Goal: Task Accomplishment & Management: Manage account settings

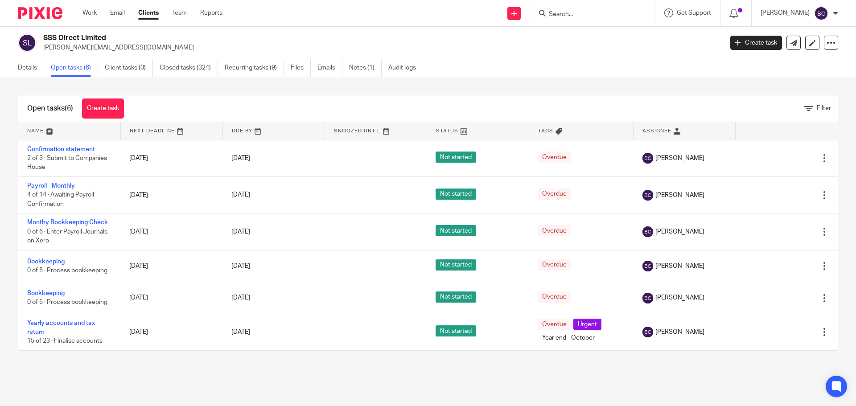
click at [583, 15] on input "Search" at bounding box center [588, 15] width 80 height 8
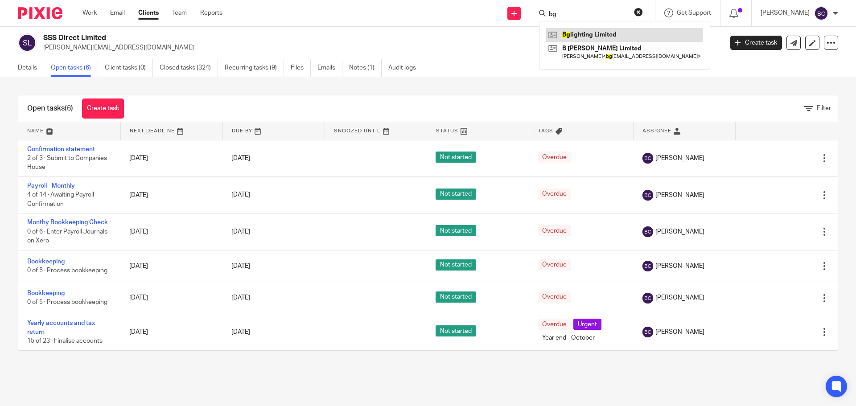
type input "bg"
click at [589, 29] on link at bounding box center [624, 34] width 157 height 13
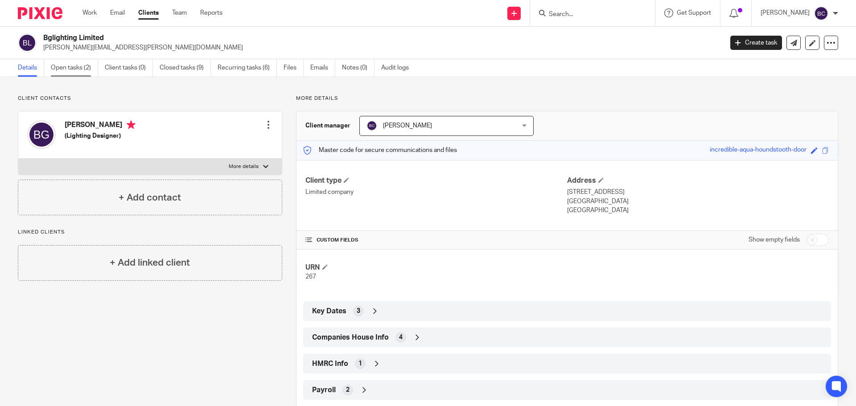
click at [60, 63] on link "Open tasks (2)" at bounding box center [74, 67] width 47 height 17
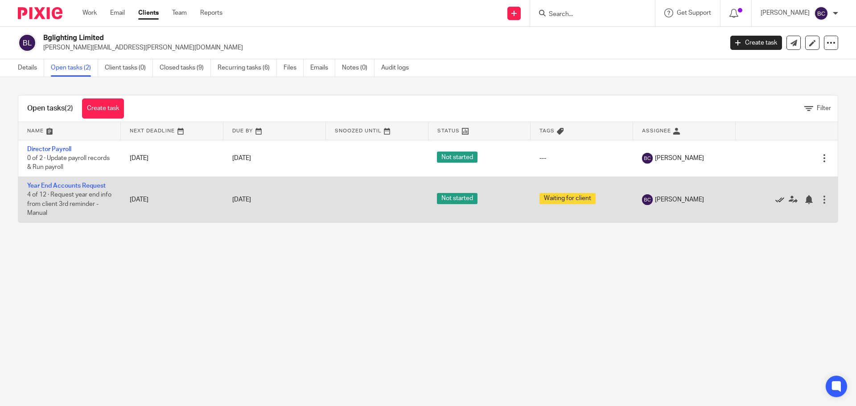
click at [775, 198] on icon at bounding box center [779, 199] width 9 height 9
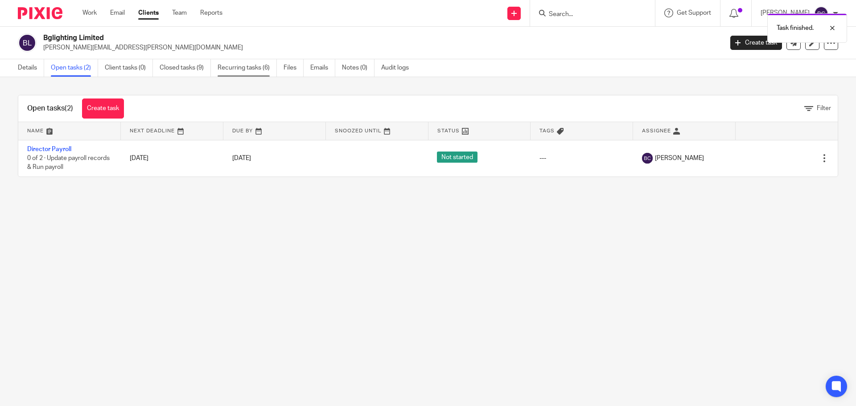
click at [252, 69] on link "Recurring tasks (6)" at bounding box center [247, 67] width 59 height 17
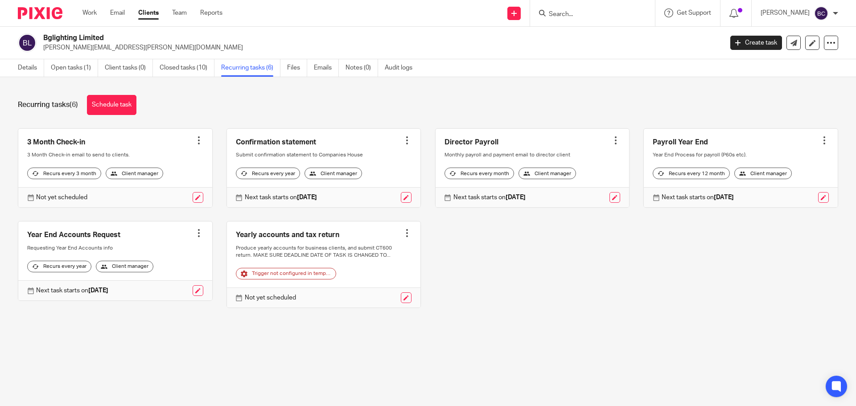
click at [327, 243] on link at bounding box center [324, 265] width 194 height 86
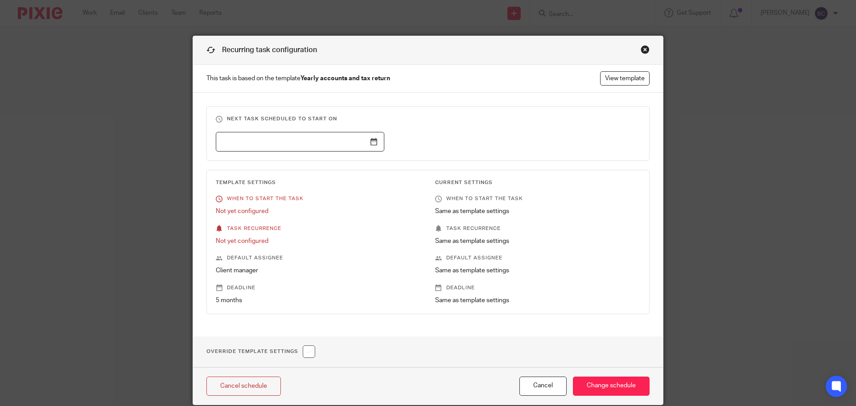
click at [369, 140] on input "text" at bounding box center [300, 142] width 168 height 20
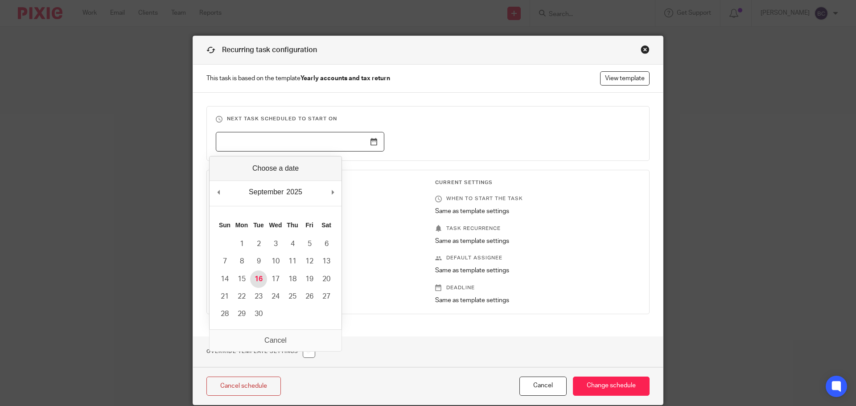
type input "2025-09-16"
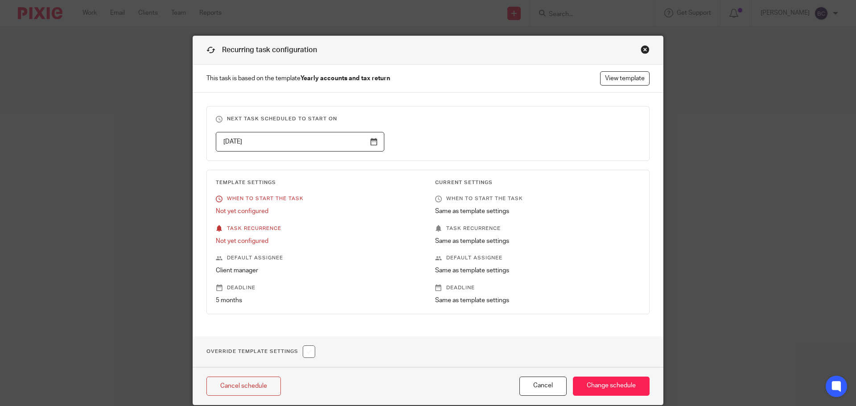
click at [393, 275] on p "Client manager" at bounding box center [318, 270] width 205 height 9
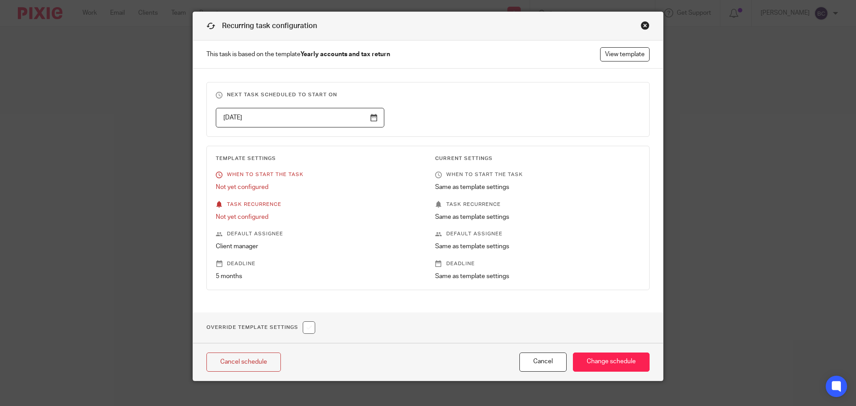
scroll to position [35, 0]
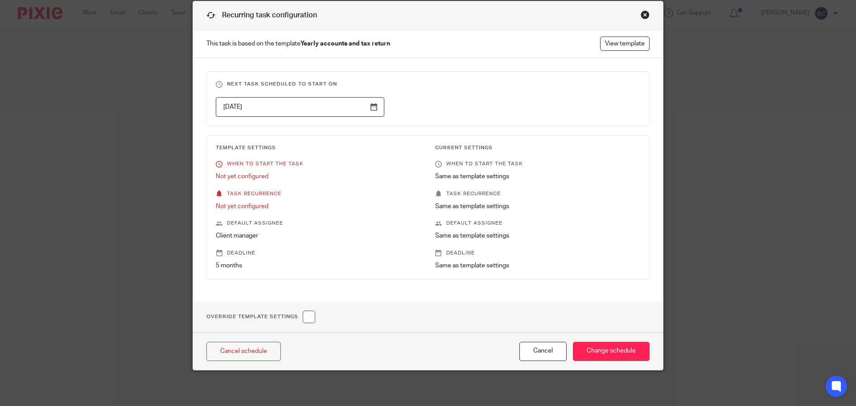
click at [306, 323] on input "checkbox" at bounding box center [309, 317] width 12 height 12
checkbox input "true"
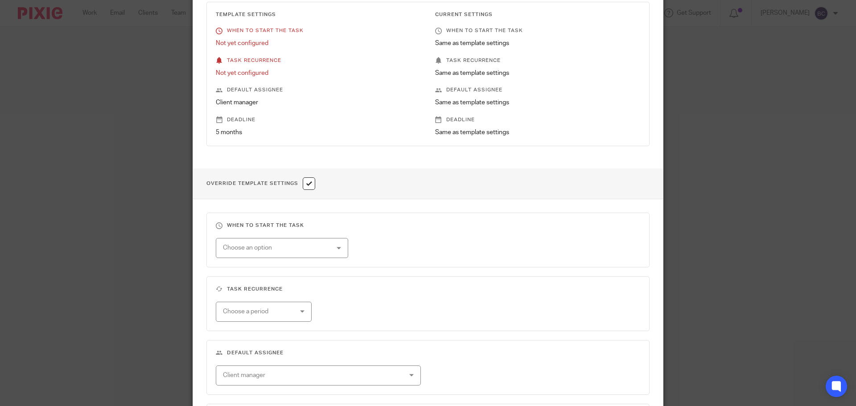
scroll to position [258, 0]
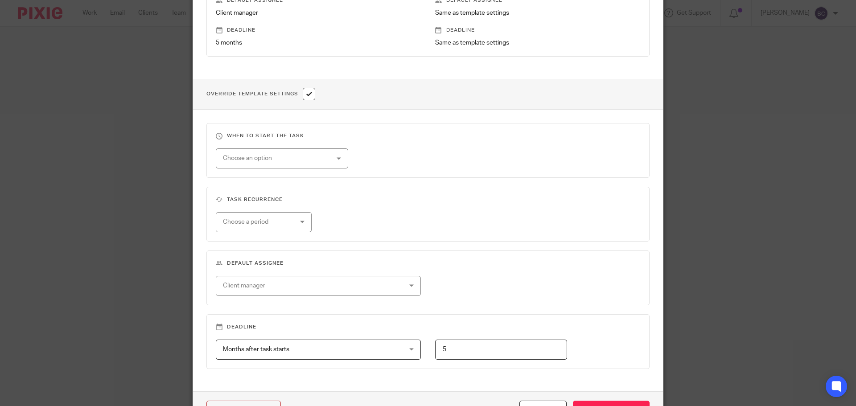
click at [305, 164] on div "Choose an option" at bounding box center [273, 158] width 100 height 19
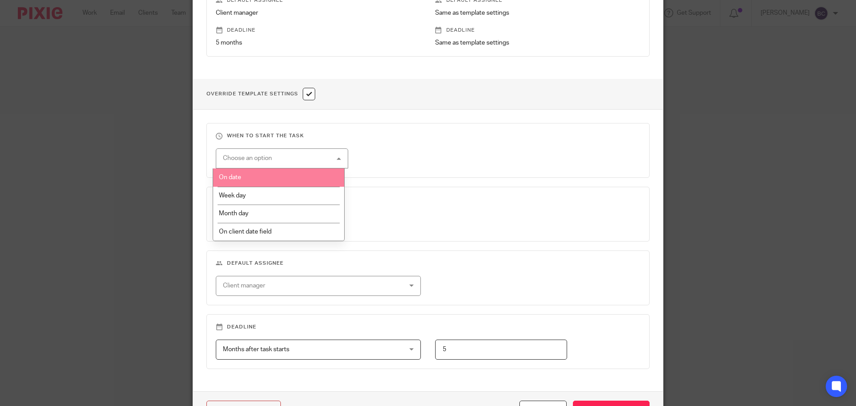
click at [282, 176] on li "On date" at bounding box center [278, 177] width 131 height 18
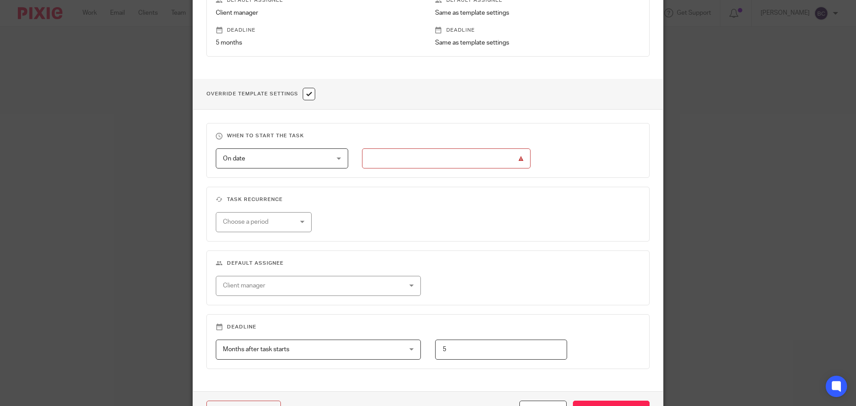
click at [435, 143] on fieldset "When to start the task On date On date Disable On date Week day Month day On cl…" at bounding box center [427, 150] width 443 height 55
click at [429, 153] on input "text" at bounding box center [446, 158] width 168 height 20
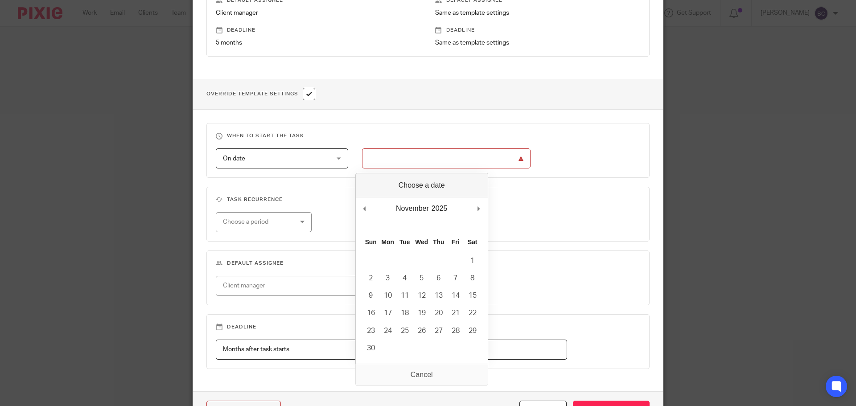
click at [545, 207] on fieldset "Task recurrence Choose a period No repeat Weekly Monthly Yearly" at bounding box center [427, 214] width 443 height 55
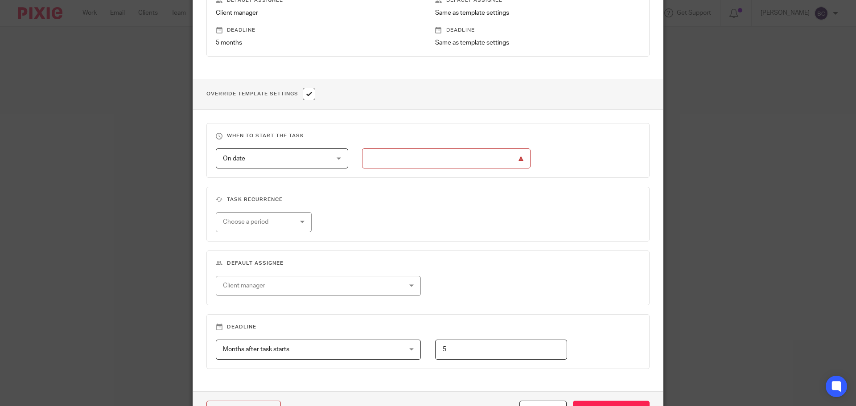
click at [422, 162] on input "Use the arrow keys to pick a date" at bounding box center [446, 158] width 168 height 20
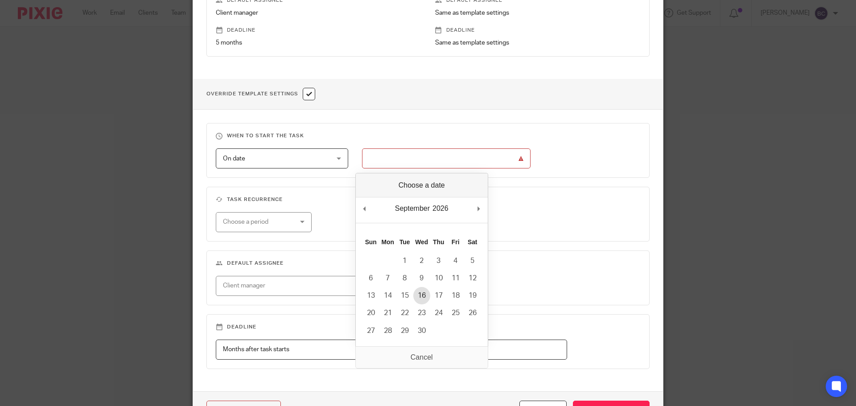
type input "2026-09-16"
click at [415, 160] on input "2026-09-16" at bounding box center [446, 158] width 168 height 20
click at [381, 158] on input "2026-09-16" at bounding box center [446, 158] width 168 height 20
type input "2025-09-16"
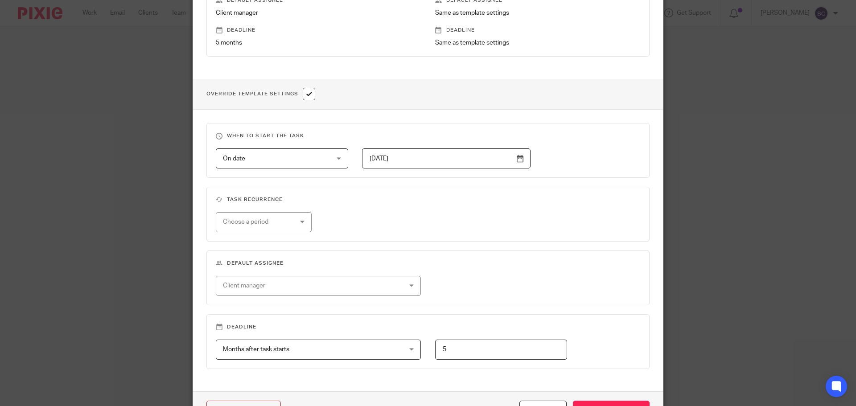
click at [534, 261] on h3 "Default assignee" at bounding box center [428, 263] width 424 height 7
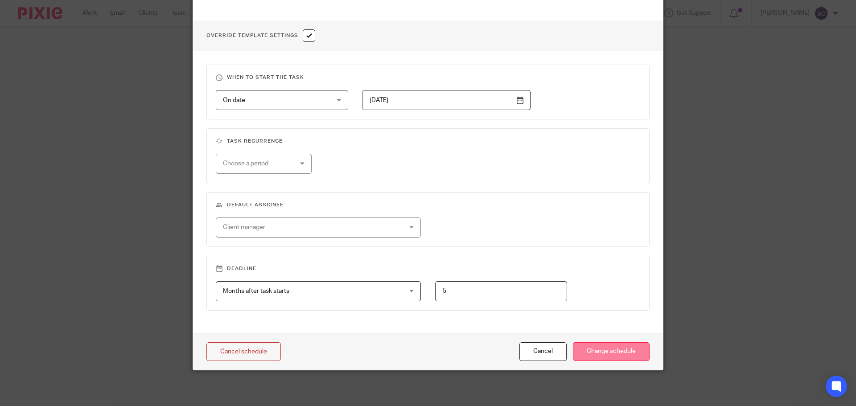
click at [600, 348] on input "Change schedule" at bounding box center [611, 351] width 77 height 19
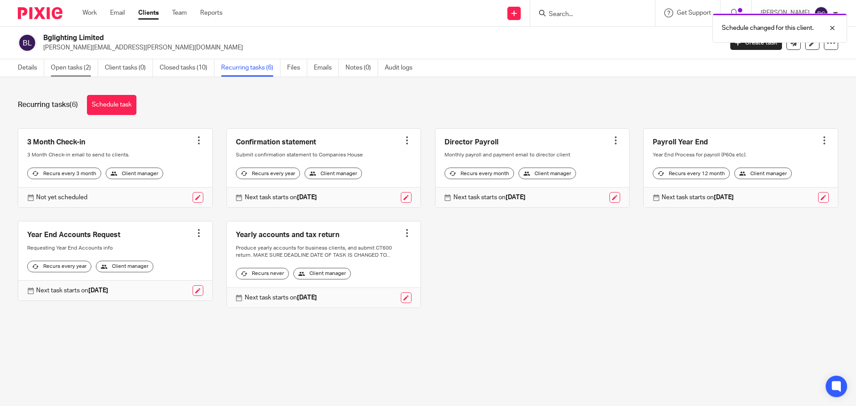
click at [87, 72] on link "Open tasks (2)" at bounding box center [74, 67] width 47 height 17
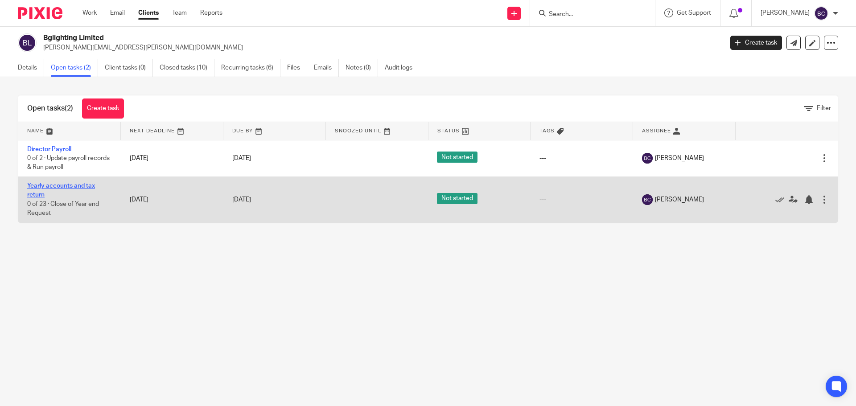
click at [53, 188] on link "Yearly accounts and tax return" at bounding box center [61, 190] width 68 height 15
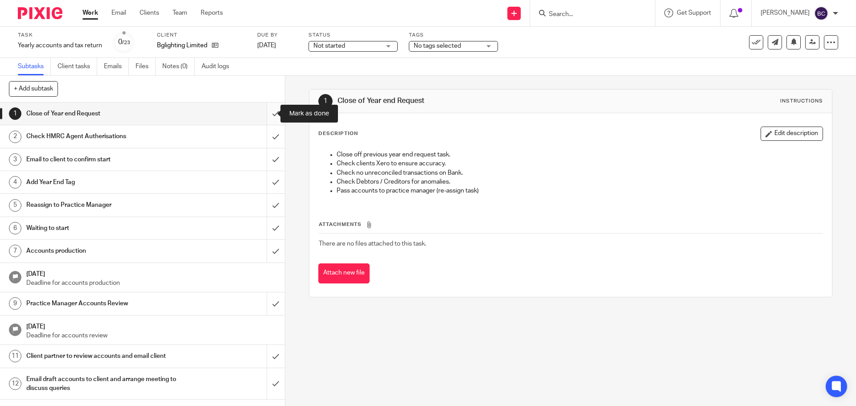
click at [270, 111] on input "submit" at bounding box center [142, 114] width 285 height 22
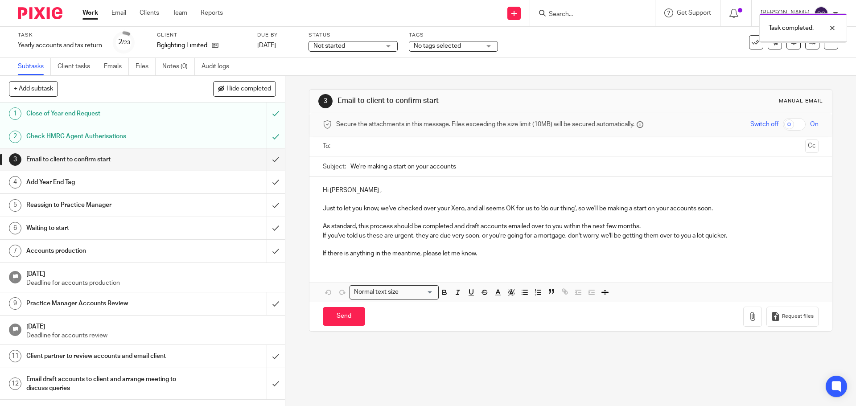
click at [357, 150] on input "text" at bounding box center [570, 146] width 462 height 10
click at [341, 321] on input "Send" at bounding box center [344, 318] width 42 height 19
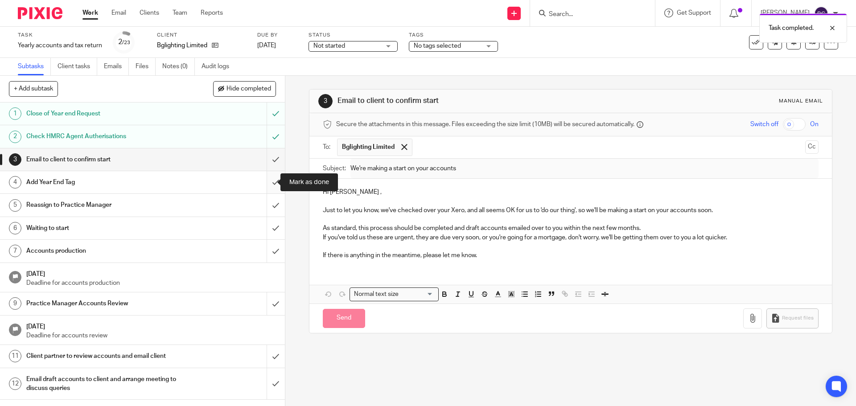
type input "Sent"
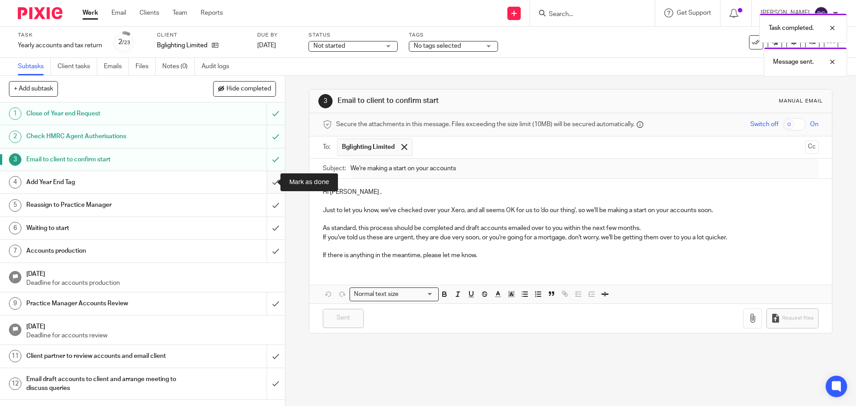
click at [266, 182] on input "submit" at bounding box center [142, 182] width 285 height 22
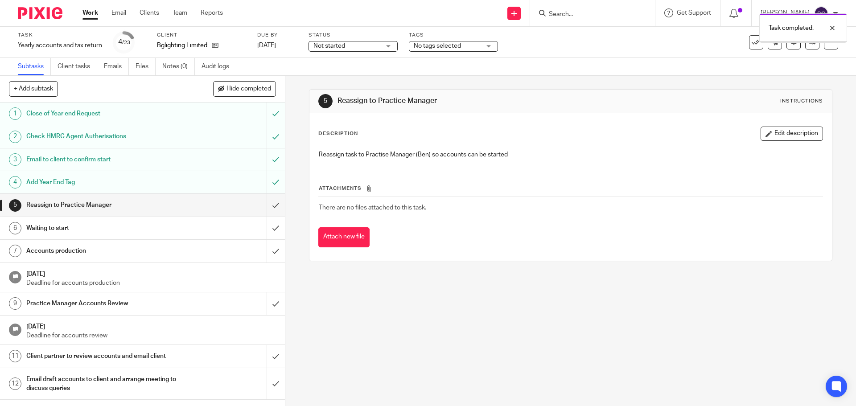
click at [266, 203] on input "submit" at bounding box center [142, 205] width 285 height 22
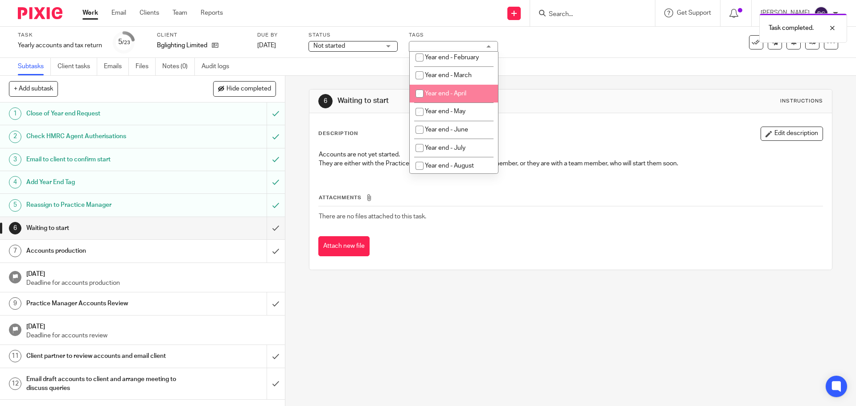
scroll to position [312, 0]
click at [457, 119] on li "Year end - May" at bounding box center [454, 110] width 88 height 18
checkbox input "true"
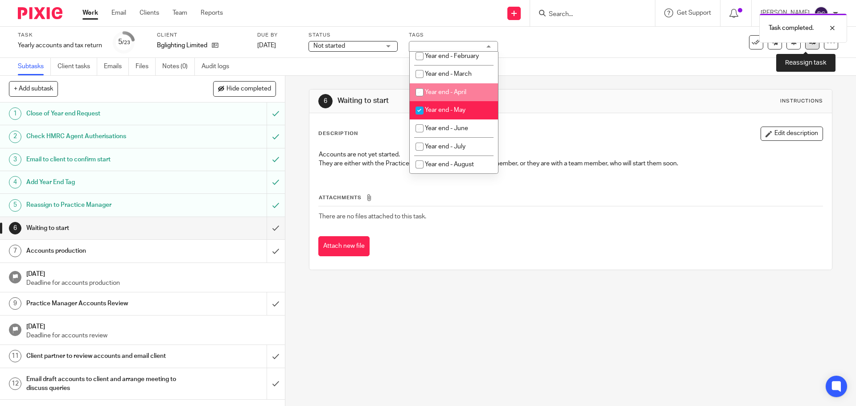
click at [805, 49] on link at bounding box center [812, 42] width 14 height 14
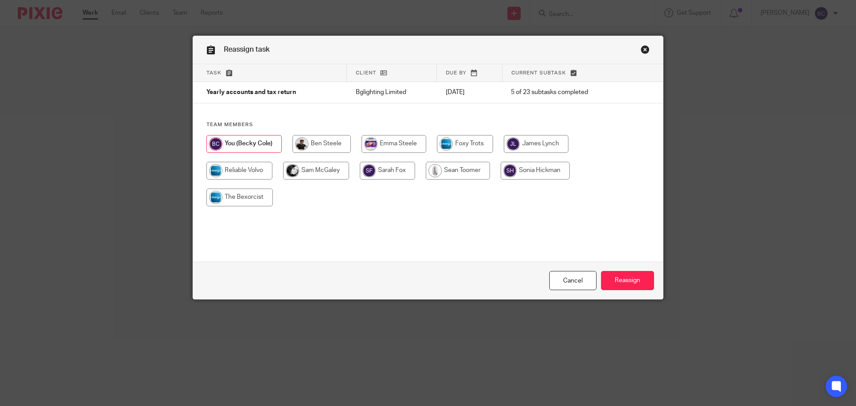
click at [531, 168] on input "radio" at bounding box center [535, 171] width 69 height 18
radio input "true"
click at [624, 281] on input "Reassign" at bounding box center [627, 280] width 53 height 19
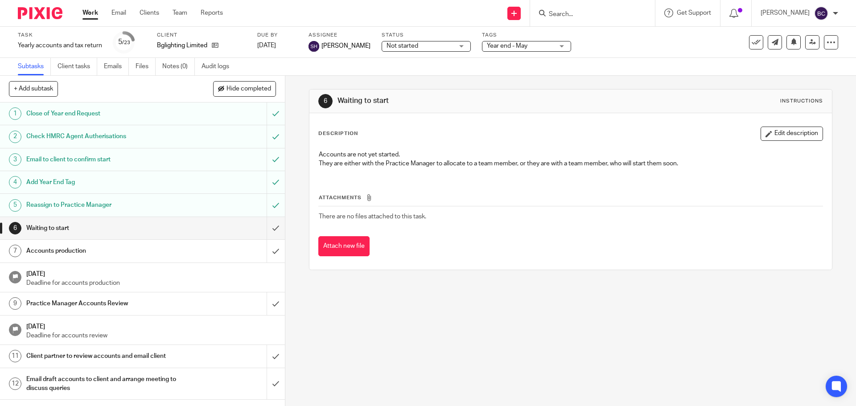
click at [599, 16] on input "Search" at bounding box center [588, 15] width 80 height 8
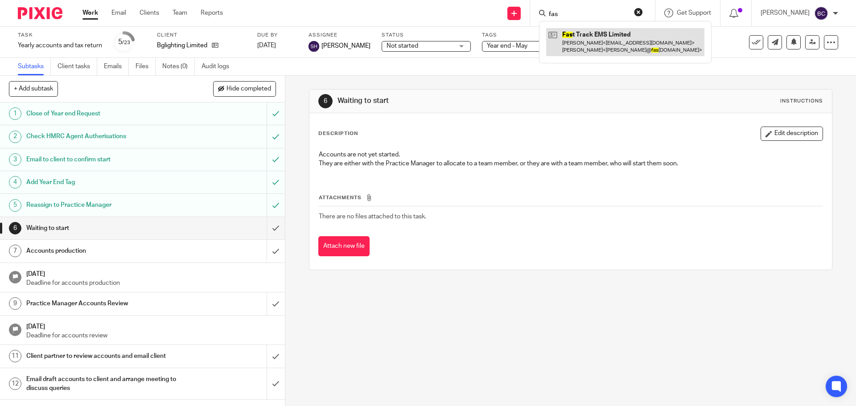
type input "fas"
click at [607, 37] on link at bounding box center [625, 42] width 158 height 28
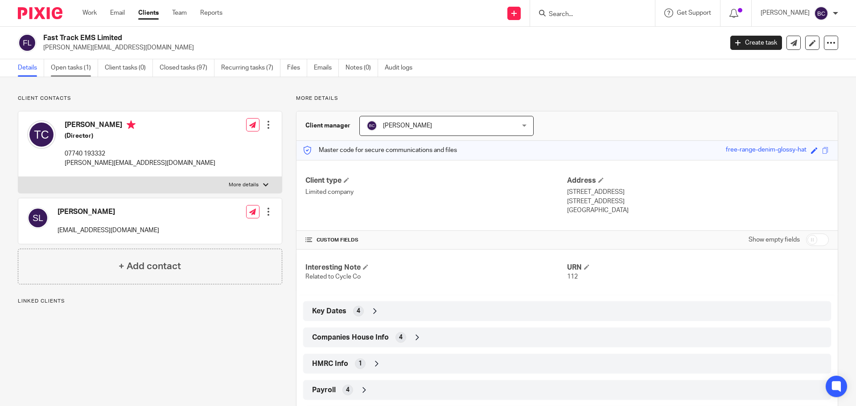
click at [78, 63] on link "Open tasks (1)" at bounding box center [74, 67] width 47 height 17
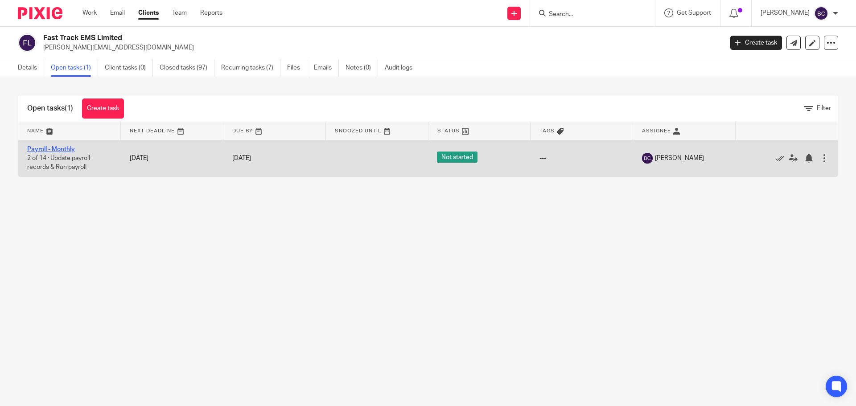
click at [45, 150] on link "Payroll - Monthly" at bounding box center [51, 149] width 48 height 6
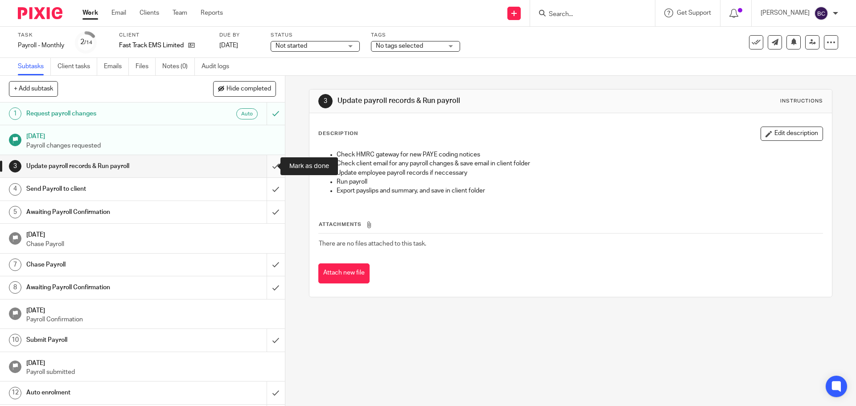
click at [264, 171] on input "submit" at bounding box center [142, 166] width 285 height 22
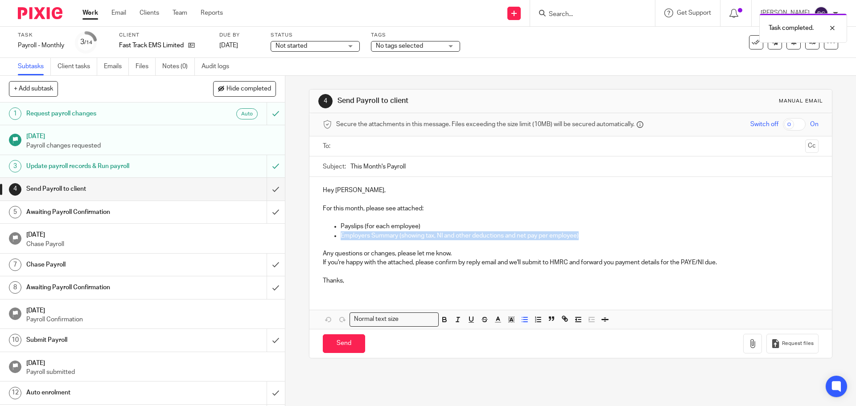
drag, startPoint x: 587, startPoint y: 238, endPoint x: 316, endPoint y: 238, distance: 271.4
click at [316, 238] on div "Hey Tom, For this month, please see attached: Payslips (for each employee) Empl…" at bounding box center [570, 234] width 522 height 115
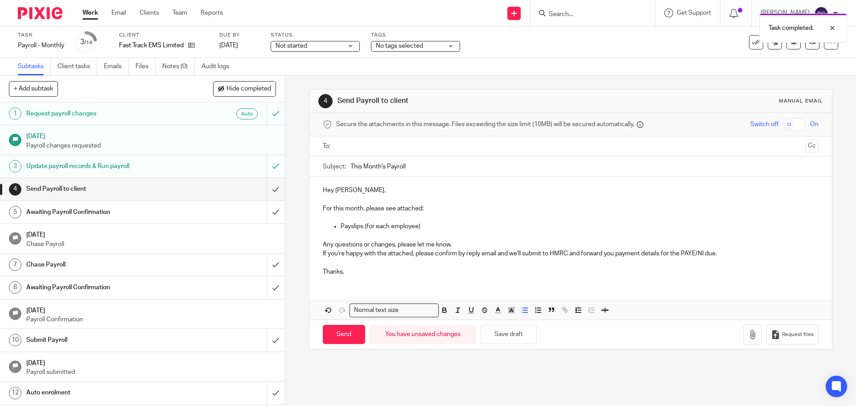
click at [382, 146] on input "text" at bounding box center [570, 146] width 462 height 10
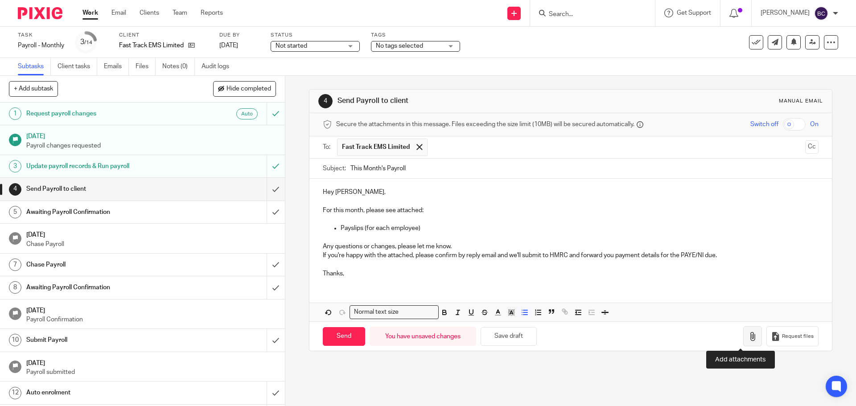
click at [743, 331] on button "button" at bounding box center [752, 336] width 19 height 20
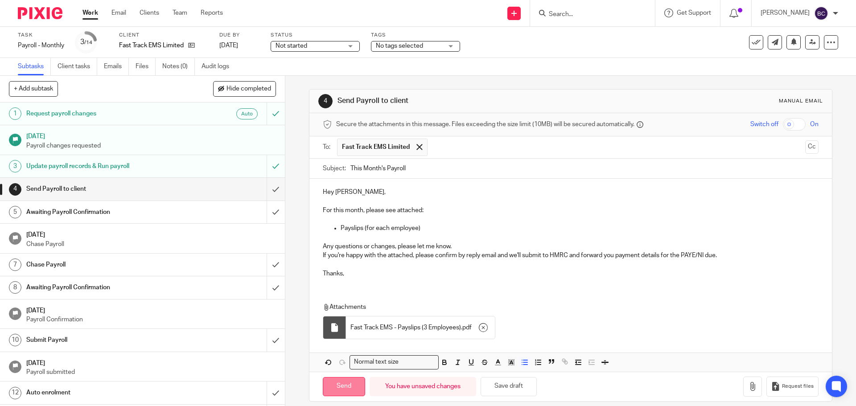
click at [338, 378] on input "Send" at bounding box center [344, 386] width 42 height 19
type input "Sent"
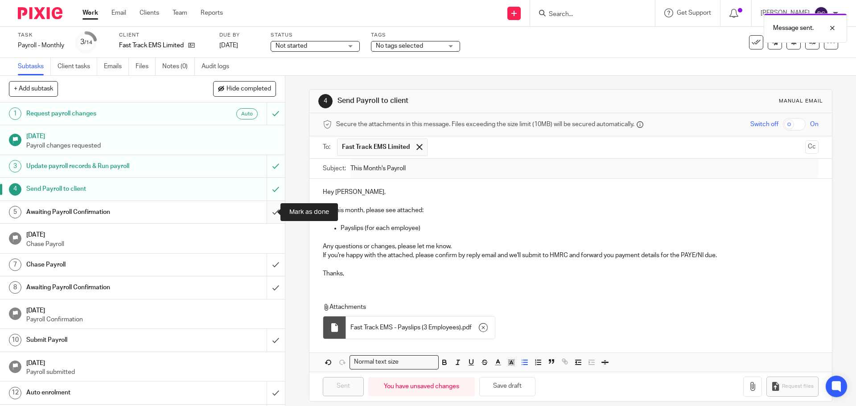
click at [266, 214] on input "submit" at bounding box center [142, 212] width 285 height 22
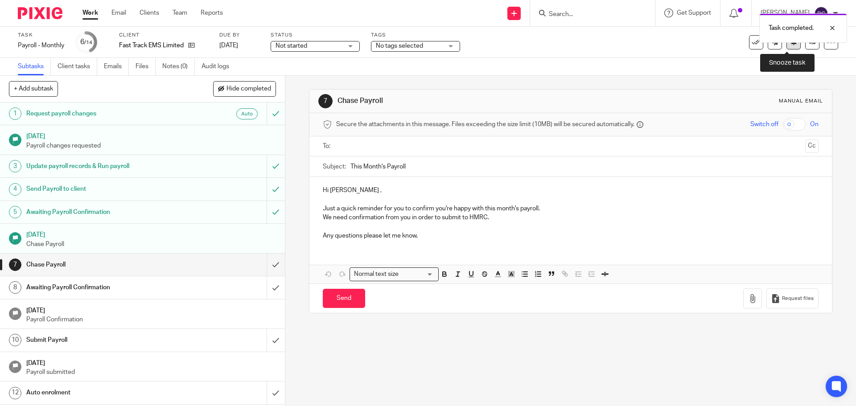
click at [789, 45] on button at bounding box center [793, 42] width 14 height 14
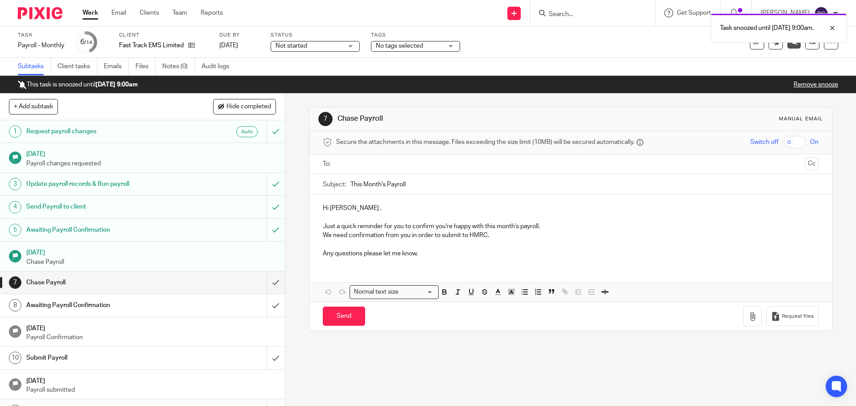
click at [829, 83] on link "Remove snooze" at bounding box center [815, 85] width 45 height 6
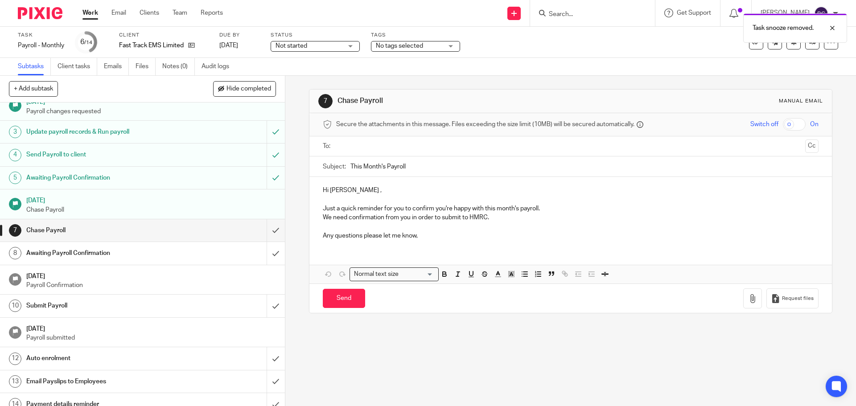
scroll to position [44, 0]
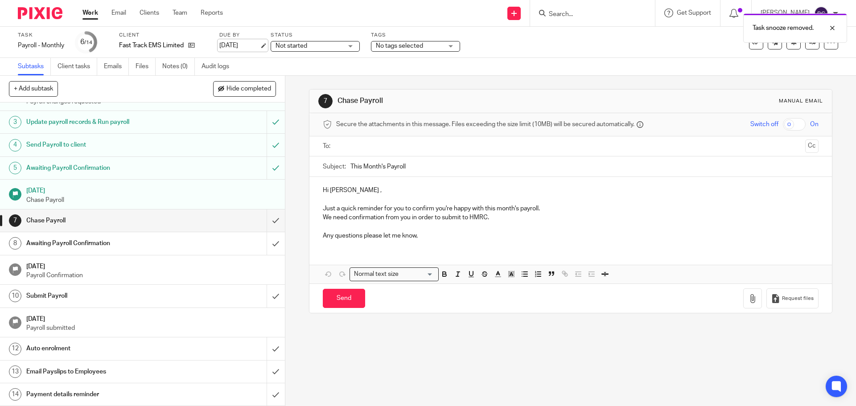
click at [245, 42] on link "[DATE]" at bounding box center [239, 45] width 40 height 9
click at [826, 46] on icon at bounding box center [830, 42] width 9 height 9
click at [803, 78] on link "Advanced task editor" at bounding box center [796, 78] width 59 height 6
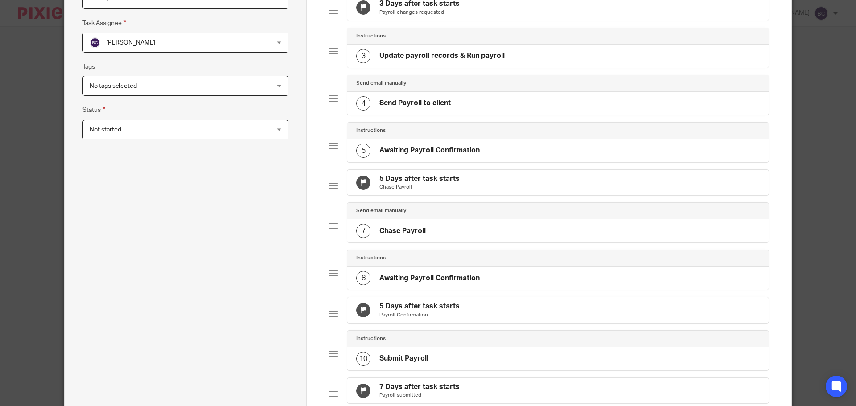
scroll to position [156, 0]
click at [438, 320] on p "Payroll Confirmation" at bounding box center [419, 316] width 80 height 7
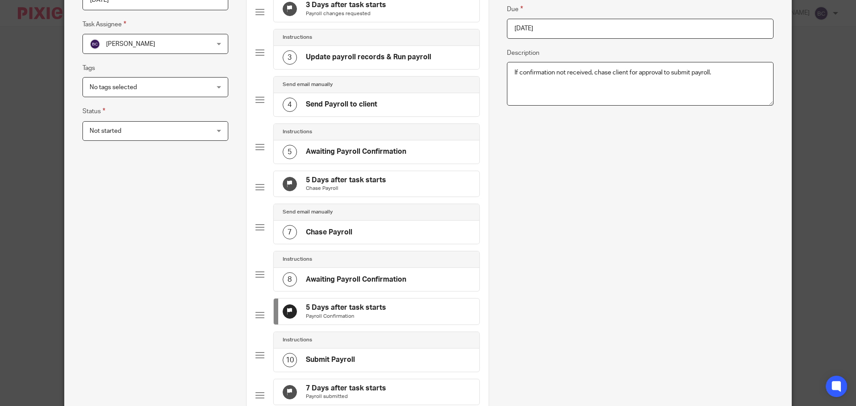
scroll to position [0, 0]
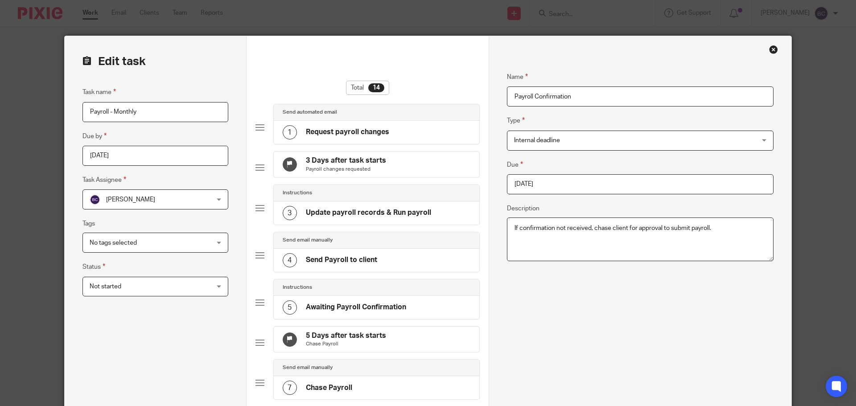
click at [577, 191] on input "2025-09-16" at bounding box center [640, 184] width 267 height 20
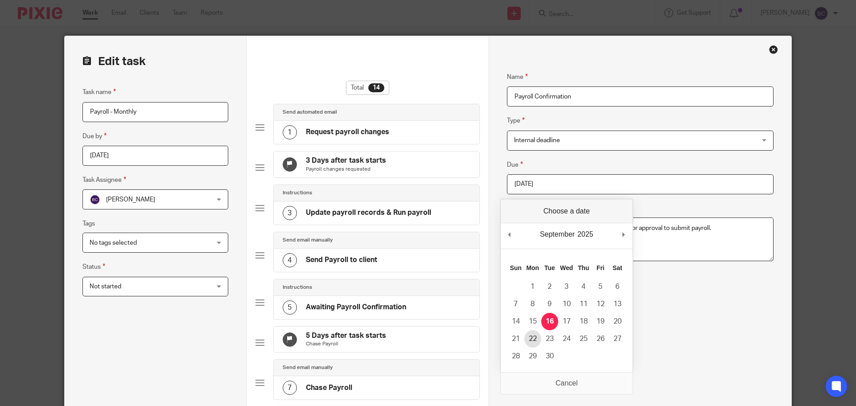
type input "2025-09-22"
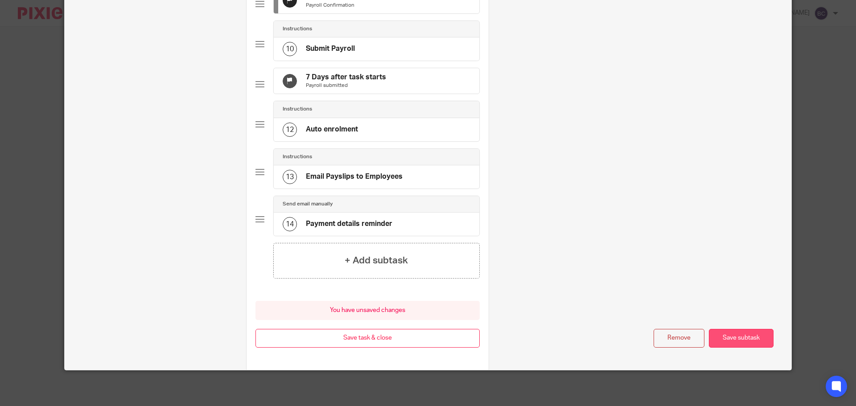
click at [770, 335] on button "Save subtask" at bounding box center [741, 338] width 65 height 19
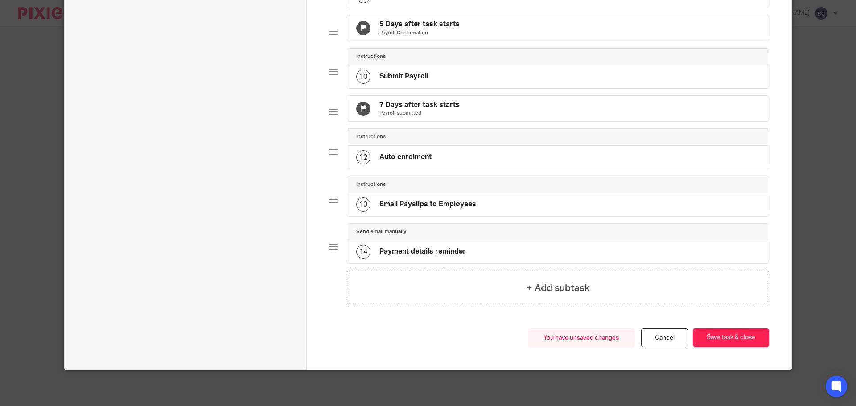
scroll to position [468, 0]
click at [424, 103] on h4 "7 Days after task starts" at bounding box center [419, 104] width 80 height 9
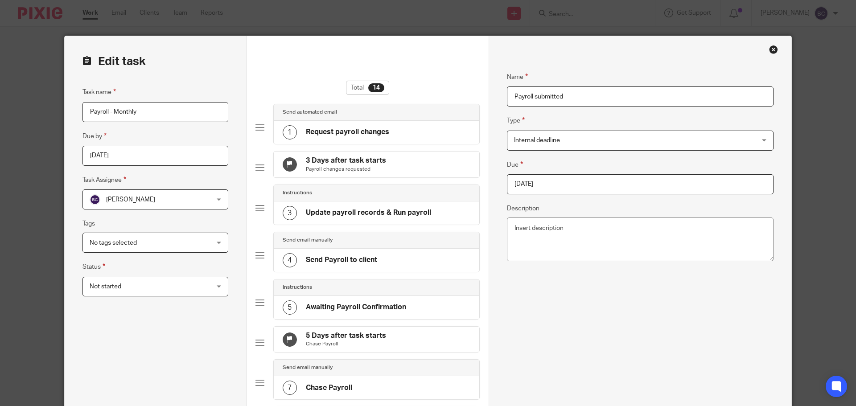
click at [556, 180] on input "2025-09-18" at bounding box center [640, 184] width 267 height 20
type input "2025-09-25"
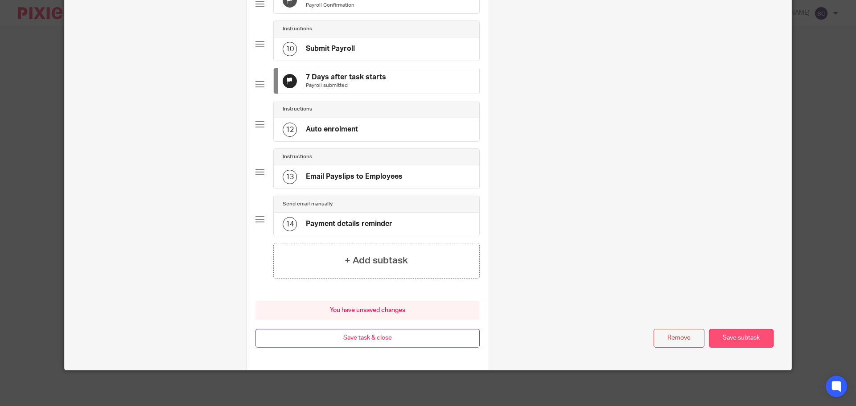
click at [741, 338] on button "Save subtask" at bounding box center [741, 338] width 65 height 19
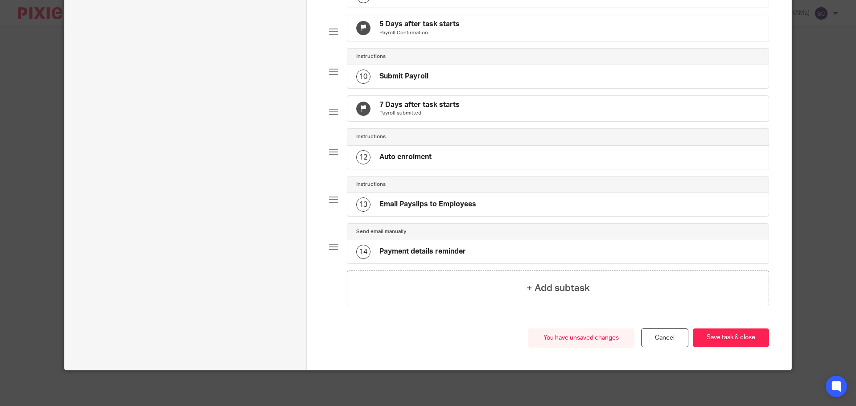
scroll to position [468, 0]
click at [741, 338] on button "Save task & close" at bounding box center [731, 337] width 76 height 19
click at [719, 337] on button "Save task & close" at bounding box center [731, 337] width 76 height 19
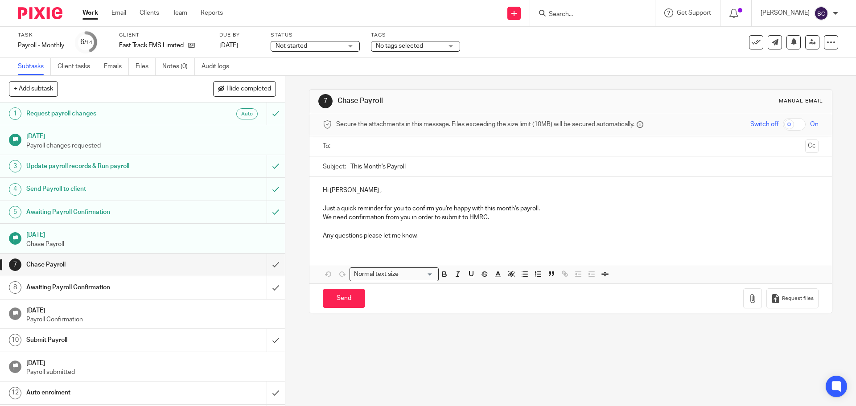
click at [94, 16] on link "Work" at bounding box center [90, 12] width 16 height 9
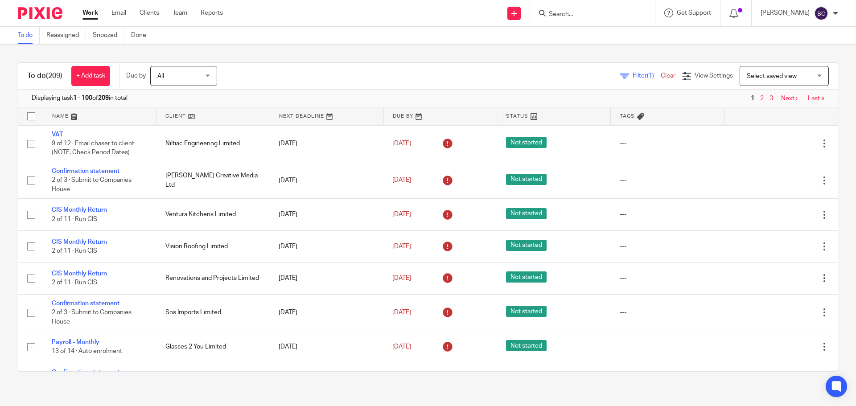
click at [572, 15] on input "Search" at bounding box center [588, 15] width 80 height 8
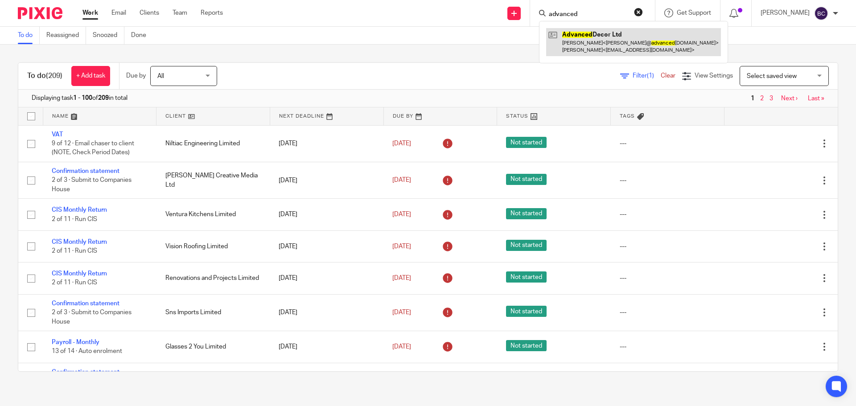
type input "advanced"
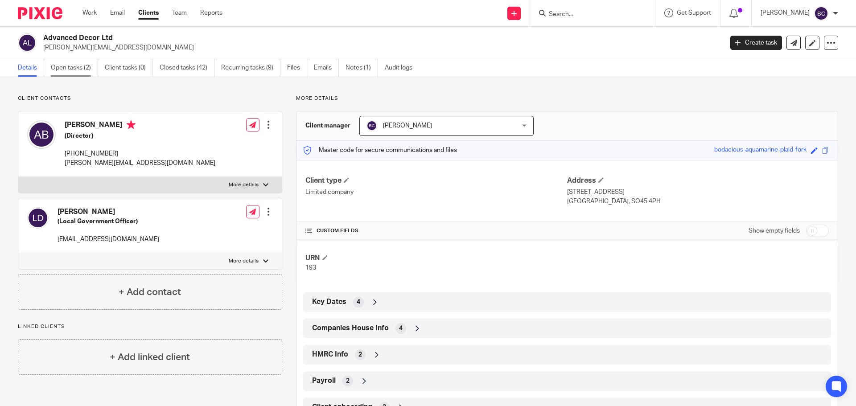
click at [94, 64] on link "Open tasks (2)" at bounding box center [74, 67] width 47 height 17
